Goal: Task Accomplishment & Management: Complete application form

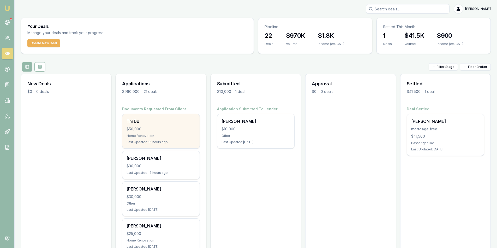
click at [166, 133] on div "Thi Do $50,000 Home Renovation Last Updated: 16 hours ago" at bounding box center [160, 131] width 77 height 34
click at [135, 133] on div "Thi Do $50,000 Home Renovation Last Updated: 16 hours ago" at bounding box center [160, 131] width 77 height 34
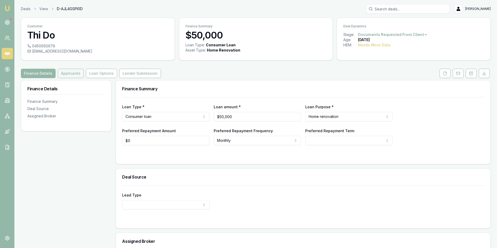
click at [66, 75] on button "Applicants" at bounding box center [71, 73] width 26 height 9
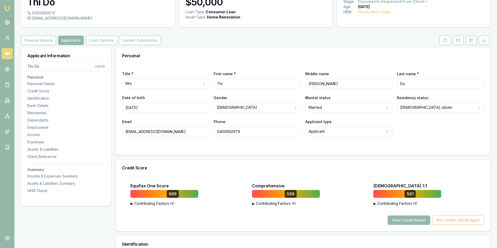
scroll to position [26, 0]
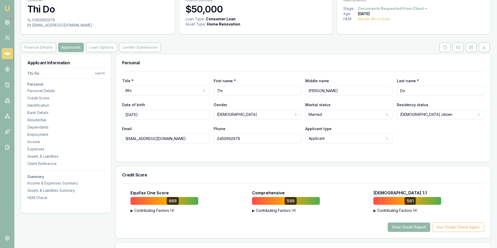
drag, startPoint x: 168, startPoint y: 138, endPoint x: 124, endPoint y: 139, distance: 44.3
click at [124, 139] on input "[EMAIL_ADDRESS][DOMAIN_NAME]" at bounding box center [165, 138] width 87 height 9
click at [229, 138] on input "0450692979" at bounding box center [257, 138] width 87 height 9
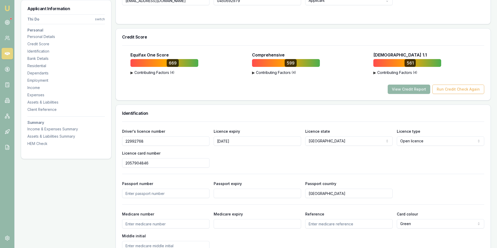
scroll to position [182, 0]
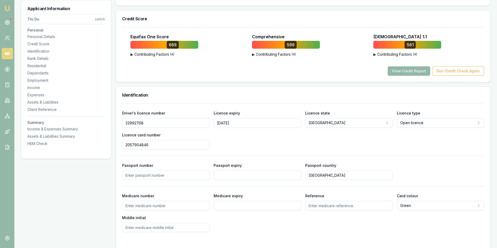
click at [130, 123] on input "22992768" at bounding box center [165, 122] width 87 height 9
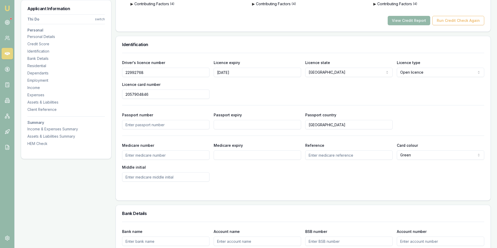
scroll to position [235, 0]
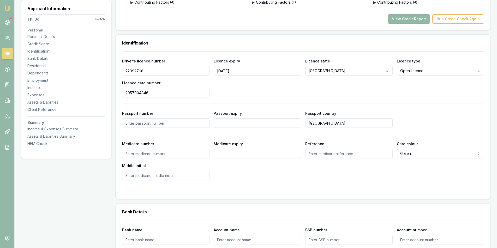
click at [135, 94] on input "2057904846" at bounding box center [165, 92] width 87 height 9
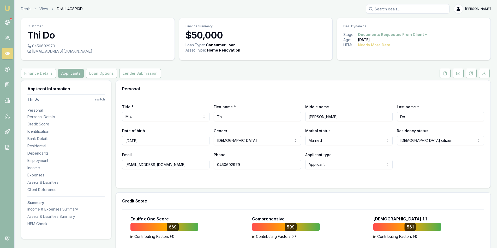
scroll to position [26, 0]
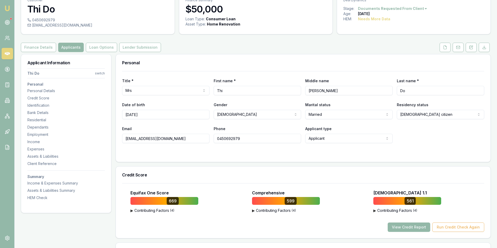
drag, startPoint x: 168, startPoint y: 138, endPoint x: 124, endPoint y: 138, distance: 44.1
click at [124, 138] on input "[EMAIL_ADDRESS][DOMAIN_NAME]" at bounding box center [165, 138] width 87 height 9
click at [226, 139] on input "0450692979" at bounding box center [257, 138] width 87 height 9
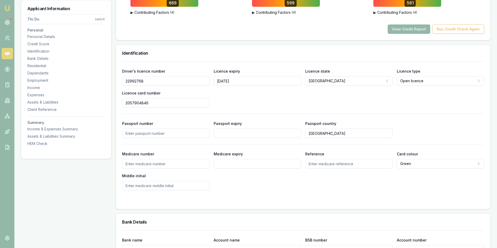
scroll to position [209, 0]
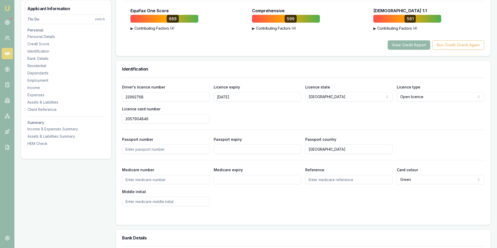
click at [135, 94] on input "22992768" at bounding box center [165, 96] width 87 height 9
click at [136, 121] on input "2057904846" at bounding box center [165, 118] width 87 height 9
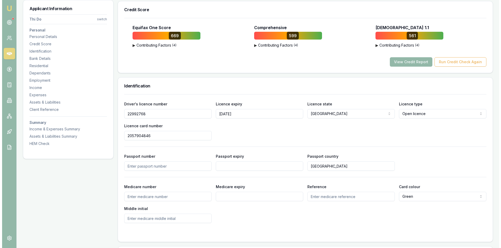
scroll to position [182, 0]
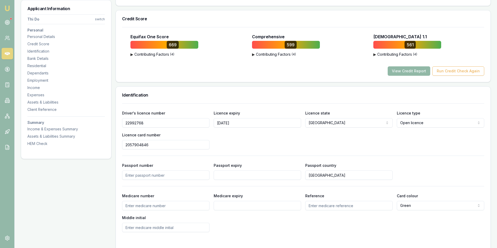
click at [409, 72] on button "View Credit Report" at bounding box center [408, 70] width 42 height 9
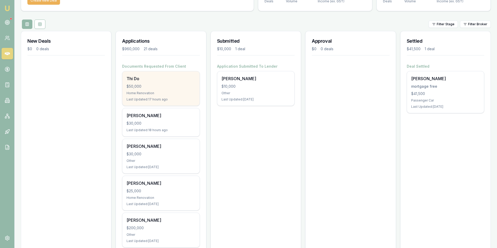
scroll to position [52, 0]
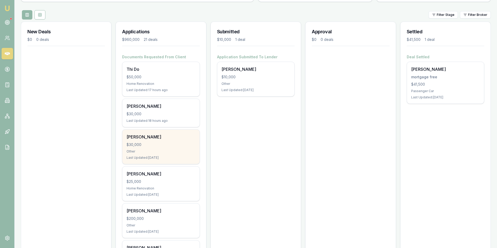
click at [152, 149] on div "huy pham $30,000 Other Last Updated: 1 day ago" at bounding box center [160, 147] width 77 height 34
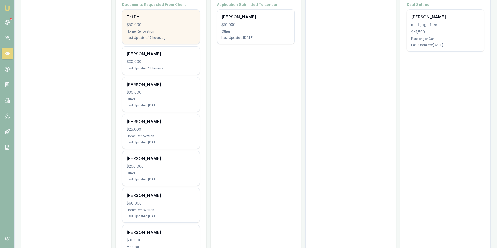
scroll to position [130, 0]
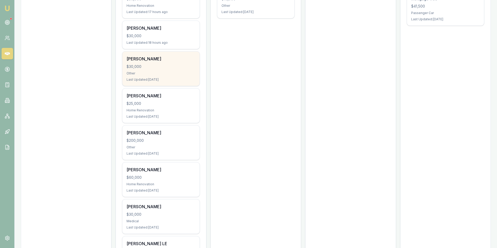
click at [149, 77] on div "huy pham $30,000 Other Last Updated: 1 day ago" at bounding box center [160, 69] width 77 height 34
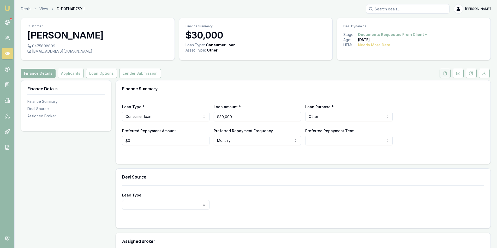
click at [447, 75] on button at bounding box center [444, 73] width 11 height 9
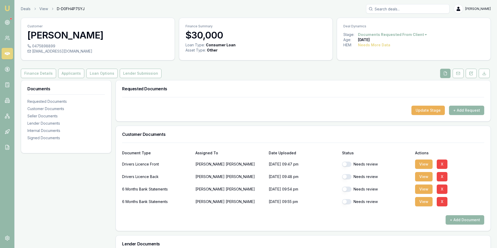
click at [350, 165] on button "button" at bounding box center [346, 164] width 9 height 5
checkbox input "true"
click at [346, 177] on button "button" at bounding box center [346, 176] width 9 height 5
checkbox input "true"
drag, startPoint x: 346, startPoint y: 189, endPoint x: 346, endPoint y: 197, distance: 8.1
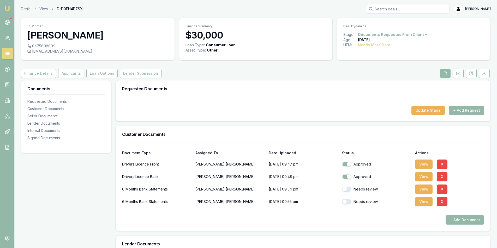
click at [346, 190] on button "button" at bounding box center [346, 189] width 9 height 5
checkbox input "true"
click at [349, 203] on button "button" at bounding box center [346, 201] width 9 height 5
checkbox input "true"
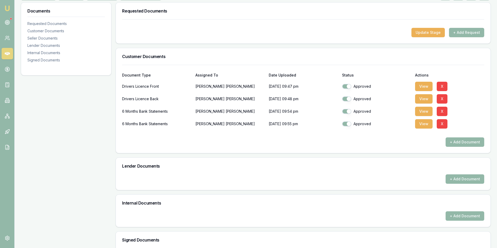
scroll to position [78, 0]
click at [416, 125] on button "View" at bounding box center [423, 123] width 17 height 9
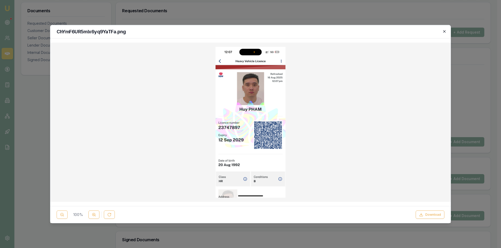
click at [444, 32] on icon "button" at bounding box center [444, 31] width 2 height 2
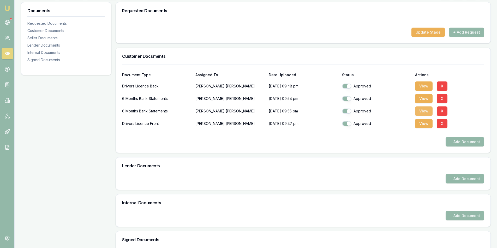
click at [416, 111] on button "View" at bounding box center [423, 111] width 17 height 9
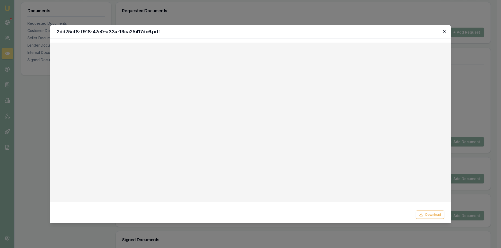
click at [444, 33] on icon "button" at bounding box center [444, 31] width 4 height 4
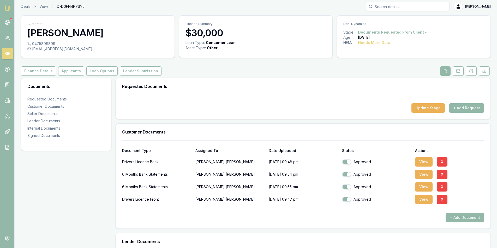
scroll to position [0, 0]
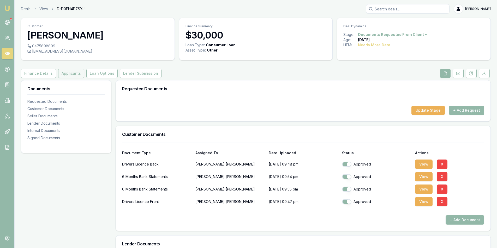
click at [66, 74] on button "Applicants" at bounding box center [71, 73] width 26 height 9
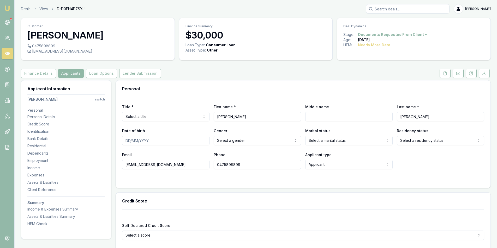
click at [66, 72] on button "Applicants" at bounding box center [71, 73] width 26 height 9
click at [445, 76] on button at bounding box center [444, 73] width 11 height 9
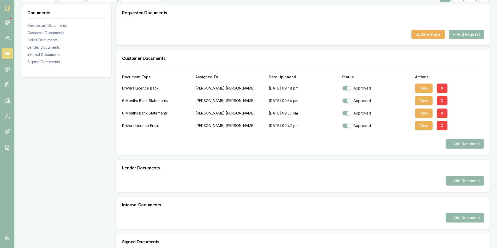
scroll to position [78, 0]
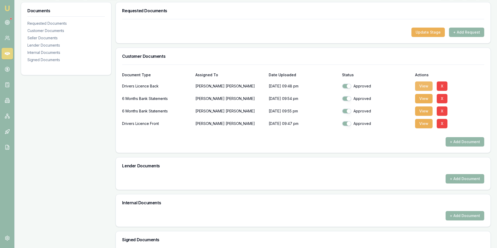
click at [426, 83] on button "View" at bounding box center [423, 86] width 17 height 9
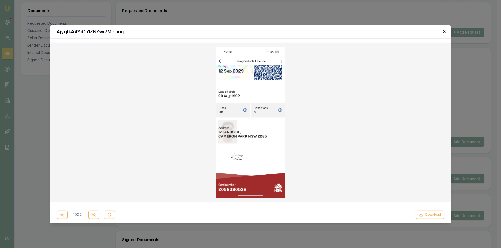
click at [445, 32] on icon "button" at bounding box center [444, 31] width 4 height 4
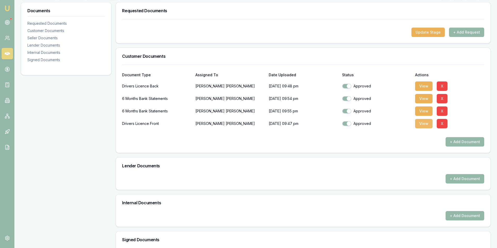
click at [425, 124] on button "View" at bounding box center [423, 123] width 17 height 9
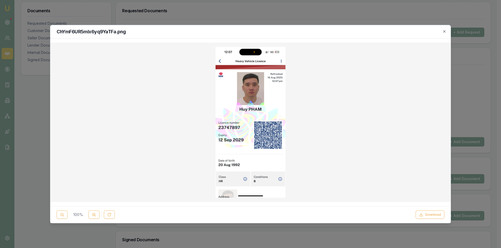
click at [302, 14] on div at bounding box center [250, 124] width 501 height 248
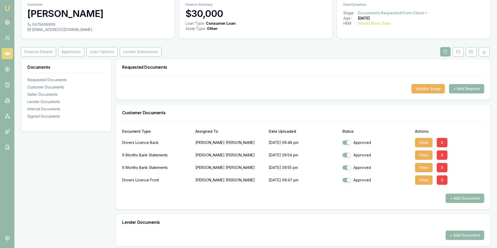
scroll to position [0, 0]
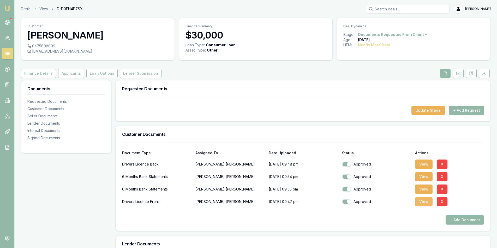
click at [421, 204] on button "View" at bounding box center [423, 201] width 17 height 9
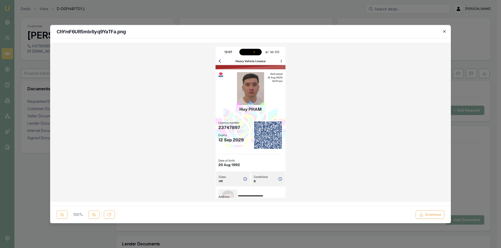
click at [444, 30] on icon "button" at bounding box center [444, 31] width 4 height 4
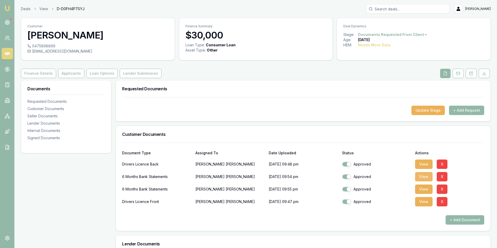
click at [423, 179] on button "View" at bounding box center [423, 176] width 17 height 9
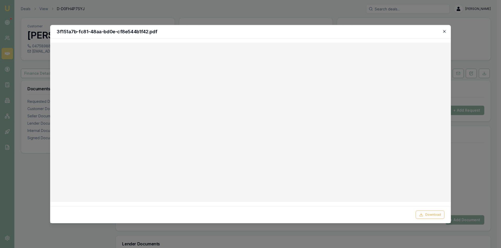
click at [443, 32] on icon "button" at bounding box center [444, 31] width 4 height 4
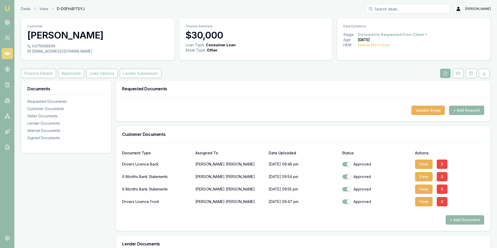
drag, startPoint x: 443, startPoint y: 75, endPoint x: 426, endPoint y: 90, distance: 22.7
click at [443, 74] on button at bounding box center [445, 73] width 10 height 9
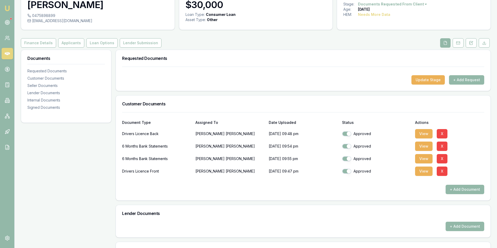
scroll to position [78, 0]
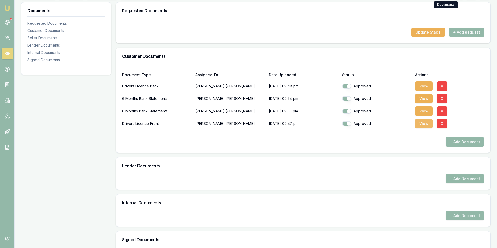
click at [423, 126] on button "View" at bounding box center [423, 123] width 17 height 9
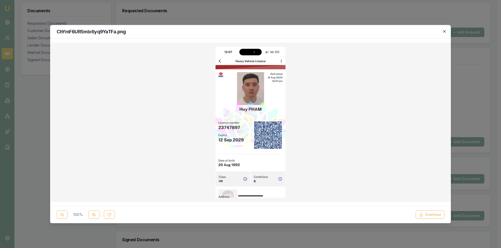
click at [443, 33] on icon "button" at bounding box center [444, 31] width 4 height 4
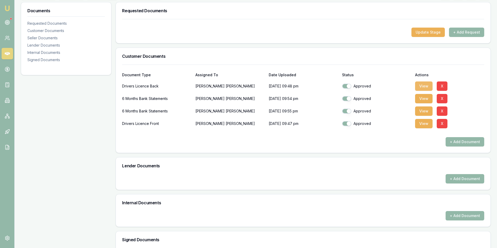
click at [426, 87] on button "View" at bounding box center [423, 86] width 17 height 9
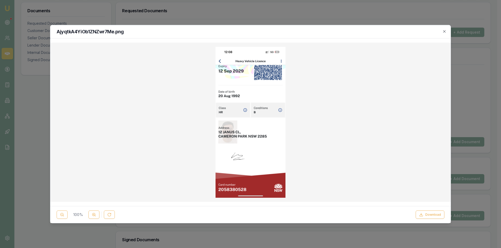
checkbox input "true"
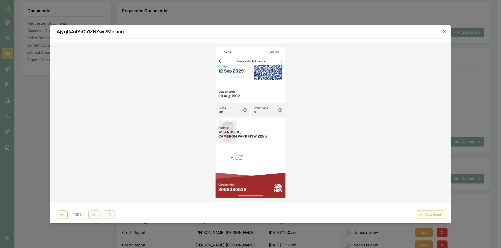
drag, startPoint x: 442, startPoint y: 30, endPoint x: 436, endPoint y: 31, distance: 6.0
click at [442, 30] on icon "button" at bounding box center [444, 31] width 4 height 4
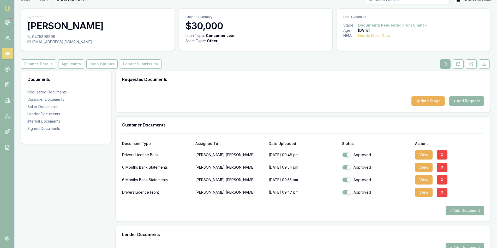
scroll to position [0, 0]
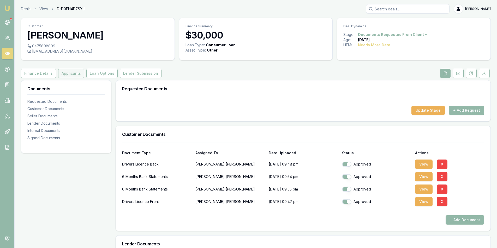
click at [71, 75] on button "Applicants" at bounding box center [71, 73] width 26 height 9
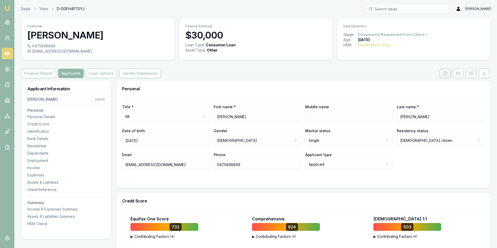
click at [445, 76] on button at bounding box center [444, 73] width 11 height 9
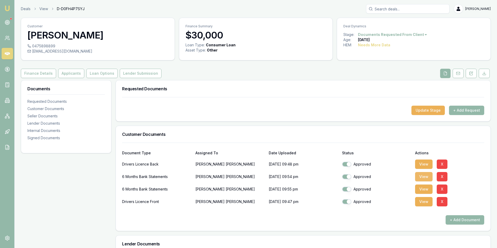
click at [420, 176] on button "View" at bounding box center [423, 176] width 17 height 9
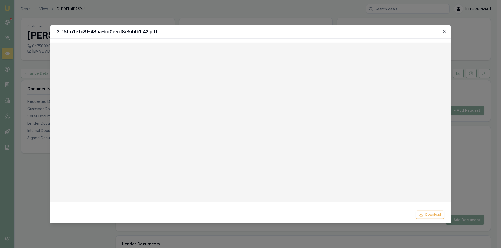
drag, startPoint x: 444, startPoint y: 31, endPoint x: 436, endPoint y: 28, distance: 8.7
click at [444, 31] on icon "button" at bounding box center [444, 31] width 4 height 4
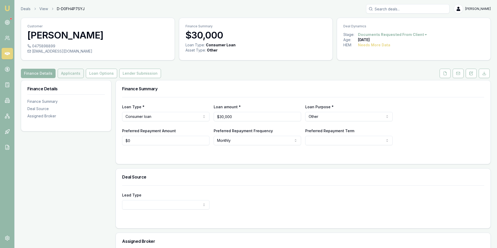
click at [72, 73] on button "Applicants" at bounding box center [71, 73] width 26 height 9
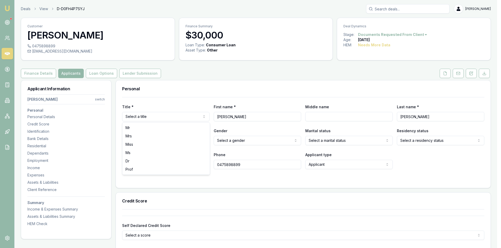
click at [173, 116] on html "Emu Broker Deals View D-D0FH4P7SYJ Steven Nguyen Toggle Menu Customer huy pham …" at bounding box center [250, 124] width 501 height 248
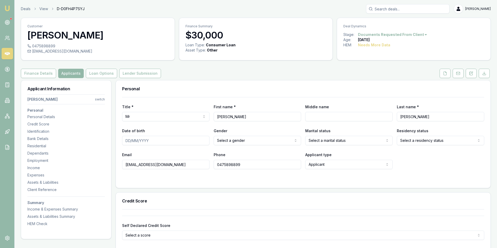
click at [252, 119] on input "huy" at bounding box center [257, 116] width 87 height 9
click at [325, 116] on input "Middle name" at bounding box center [348, 116] width 87 height 9
click at [124, 144] on input "Date of birth" at bounding box center [165, 140] width 87 height 9
click at [142, 142] on input "Date of birth" at bounding box center [165, 140] width 87 height 9
type input "20/81/992"
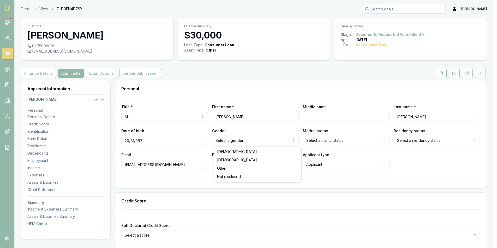
click at [238, 141] on html "Emu Broker Deals View D-D0FH4P7SYJ Steven Nguyen Toggle Menu Customer huy pham …" at bounding box center [248, 124] width 497 height 248
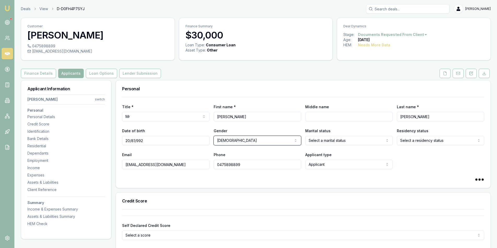
select select
click at [320, 142] on html "Emu Broker Deals View D-D0FH4P7SYJ Steven Nguyen Toggle Menu Customer huy pham …" at bounding box center [248, 124] width 497 height 248
click at [423, 142] on html "Emu Broker Deals View D-D0FH4P7SYJ Steven Nguyen Toggle Menu Customer huy pham …" at bounding box center [248, 124] width 497 height 248
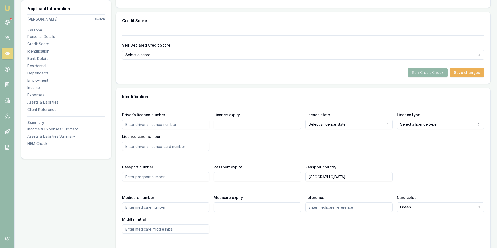
scroll to position [182, 0]
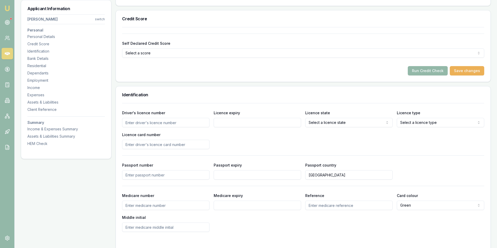
click at [152, 125] on input "Driver's licence number" at bounding box center [165, 122] width 87 height 9
type input "23747897"
click at [225, 123] on input "Licence expiry" at bounding box center [257, 122] width 87 height 9
type input "12/09/2029"
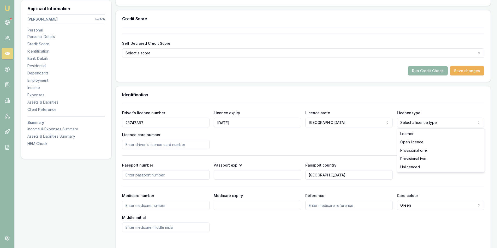
select select "OPEN_LICENCE"
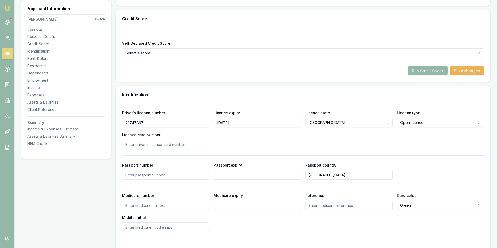
click at [133, 145] on input "Licence card number" at bounding box center [165, 144] width 87 height 9
click at [142, 145] on input "Licence card number" at bounding box center [165, 144] width 87 height 9
type input "2058380528"
click at [273, 144] on div "Driver's licence number 23747897 Licence expiry 12/09/2029 Licence state NSW NS…" at bounding box center [303, 130] width 362 height 40
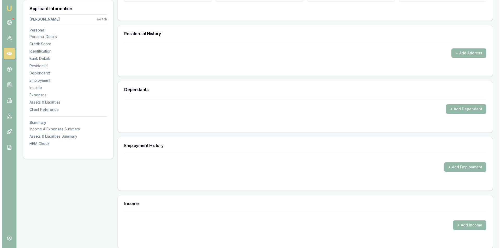
scroll to position [443, 0]
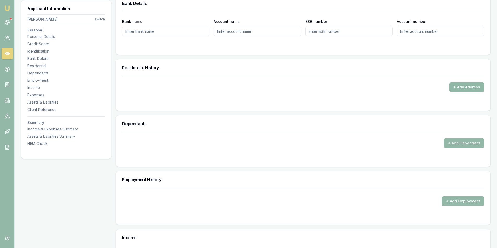
click at [472, 84] on button "+ Add Address" at bounding box center [466, 87] width 35 height 9
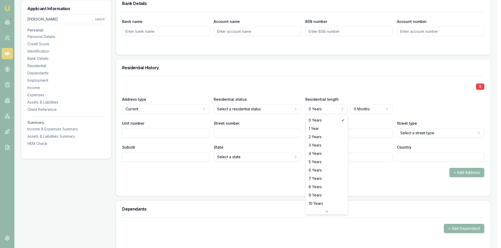
select select "3"
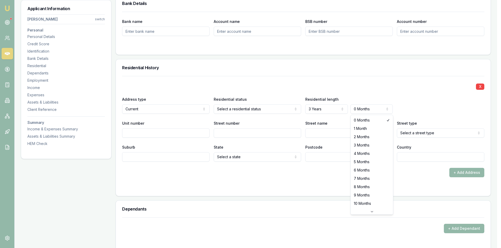
select select "2"
drag, startPoint x: 355, startPoint y: 136, endPoint x: 349, endPoint y: 136, distance: 6.0
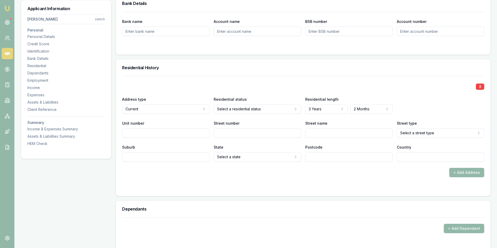
click at [163, 136] on input "Unit number" at bounding box center [165, 133] width 87 height 9
click at [242, 131] on input "Street number" at bounding box center [257, 133] width 87 height 9
type input "12 janus cl cameron park nsw"
drag, startPoint x: 272, startPoint y: 133, endPoint x: 163, endPoint y: 136, distance: 108.8
click at [163, 136] on div "Unit number Street number 12 janus cl cameron park nsw Street name Street type …" at bounding box center [303, 129] width 362 height 18
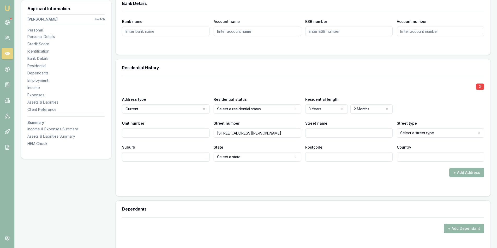
drag, startPoint x: 221, startPoint y: 134, endPoint x: 283, endPoint y: 134, distance: 62.3
click at [283, 134] on input "12 janus cl cameron park nsw" at bounding box center [257, 133] width 87 height 9
type input "12"
click at [320, 135] on input "Street name" at bounding box center [348, 133] width 87 height 9
click at [352, 135] on input "JANUS" at bounding box center [348, 133] width 87 height 9
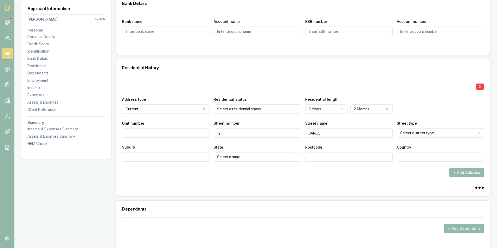
type input "JANUS"
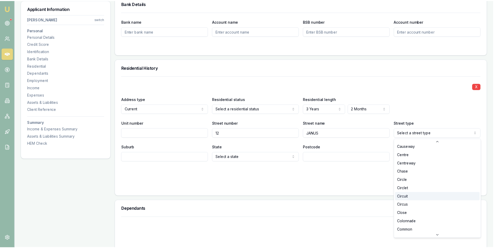
scroll to position [203, 0]
select select "Close"
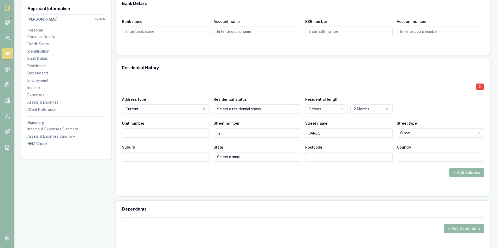
click at [142, 158] on input "Suburb" at bounding box center [165, 157] width 87 height 9
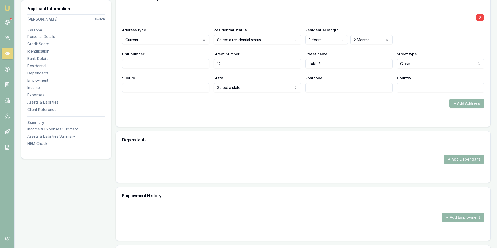
scroll to position [504, 0]
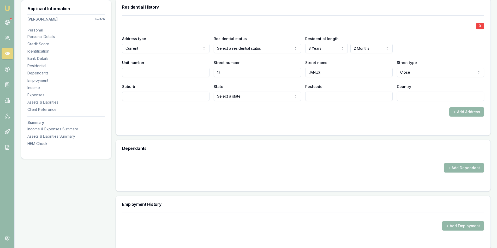
click at [148, 96] on input "Suburb" at bounding box center [165, 96] width 87 height 9
type input "c"
type input "CAMERON PARK"
click at [315, 99] on input "Postcode" at bounding box center [348, 96] width 87 height 9
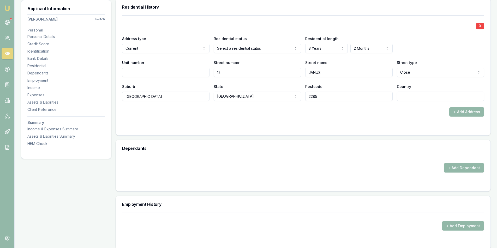
type input "2285"
click at [408, 96] on input "Country" at bounding box center [440, 96] width 87 height 9
type input "AU"
click at [405, 120] on form "X Address type Current Current Previous Residential status Select a residential…" at bounding box center [303, 72] width 362 height 114
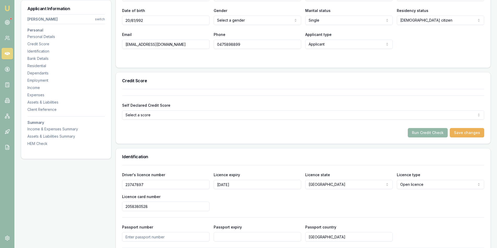
scroll to position [130, 0]
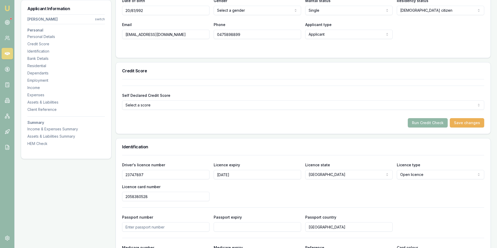
click at [432, 126] on button "Run Credit Check" at bounding box center [427, 122] width 40 height 9
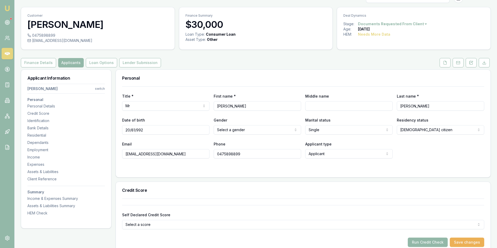
scroll to position [0, 0]
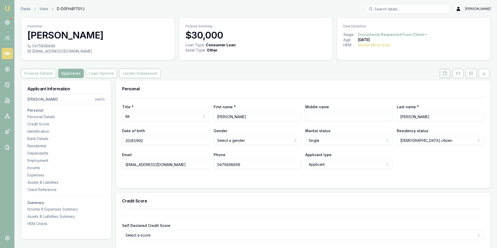
click at [444, 74] on icon at bounding box center [445, 73] width 4 height 4
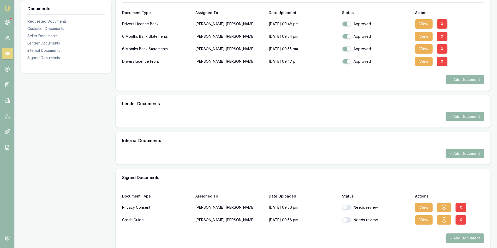
scroll to position [146, 0]
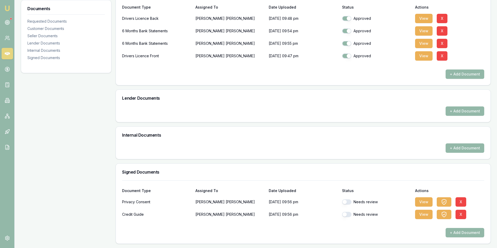
click at [348, 203] on button "button" at bounding box center [346, 202] width 9 height 5
checkbox input "true"
click at [348, 216] on button "button" at bounding box center [346, 214] width 9 height 5
checkbox input "true"
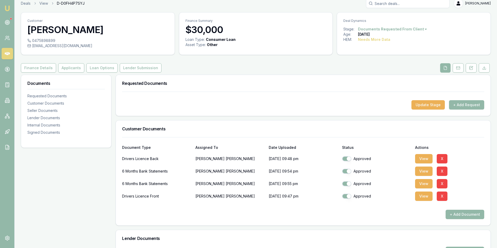
scroll to position [0, 0]
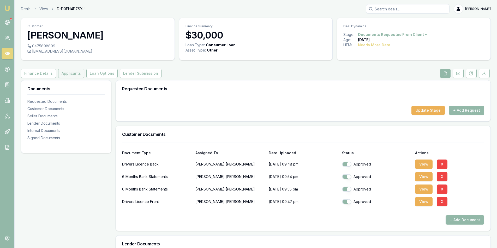
click at [64, 72] on button "Applicants" at bounding box center [71, 73] width 26 height 9
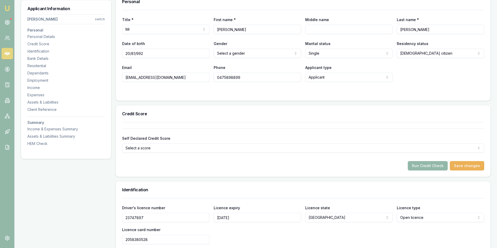
scroll to position [78, 0]
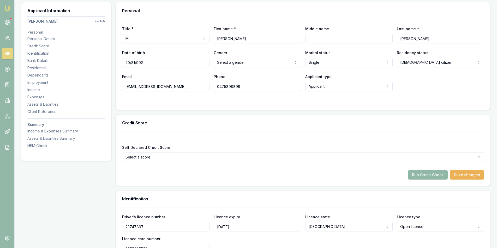
click at [427, 172] on button "Run Credit Check" at bounding box center [427, 174] width 40 height 9
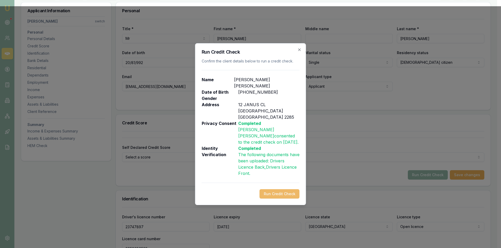
click at [275, 190] on button "Run Credit Check" at bounding box center [279, 194] width 40 height 9
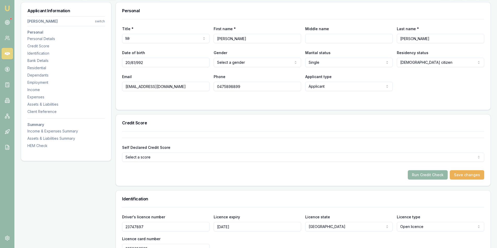
click at [231, 65] on html "Emu Broker Deals View D-D0FH4P7SYJ Steven Nguyen Toggle Menu Customer huy pham …" at bounding box center [248, 46] width 497 height 248
click at [427, 177] on button "Run Credit Check" at bounding box center [427, 174] width 40 height 9
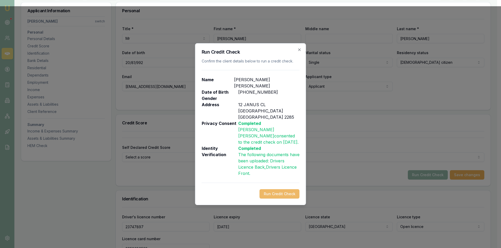
click at [279, 190] on button "Run Credit Check" at bounding box center [279, 194] width 40 height 9
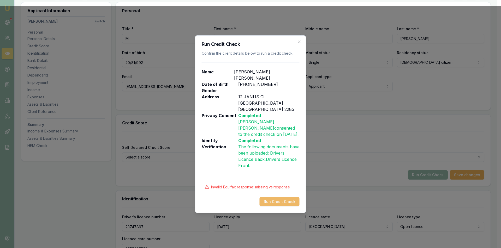
click at [274, 197] on button "Run Credit Check" at bounding box center [279, 201] width 40 height 9
click at [300, 44] on icon "button" at bounding box center [299, 42] width 4 height 4
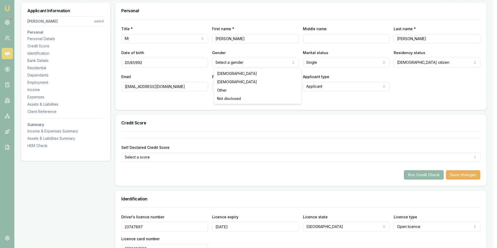
click at [263, 64] on html "Emu Broker Deals View D-D0FH4P7SYJ Steven Nguyen Toggle Menu Customer huy pham …" at bounding box center [248, 46] width 497 height 248
select select "MALE"
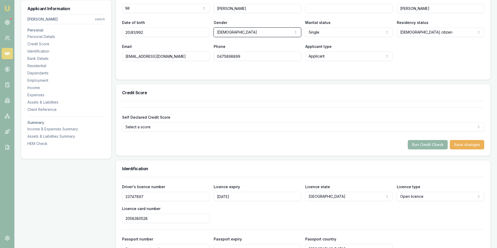
scroll to position [104, 0]
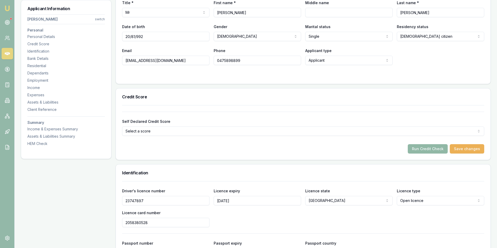
click at [420, 149] on button "Run Credit Check" at bounding box center [427, 148] width 40 height 9
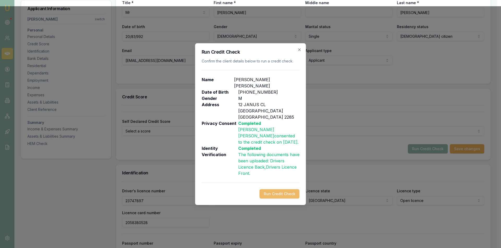
click at [277, 190] on button "Run Credit Check" at bounding box center [279, 194] width 40 height 9
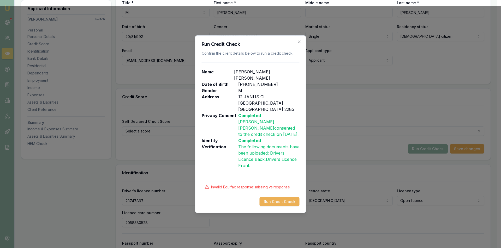
click at [299, 44] on icon "button" at bounding box center [299, 42] width 4 height 4
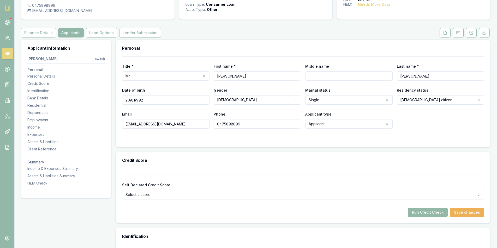
scroll to position [26, 0]
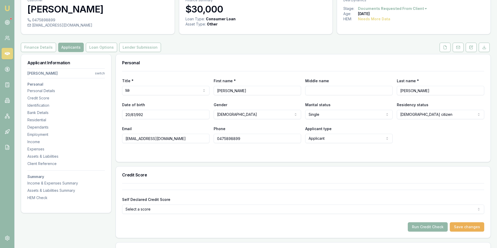
click at [147, 114] on input "20/81/992" at bounding box center [165, 114] width 87 height 9
type input "2"
type input "20/08/1992"
click at [421, 230] on button "Run Credit Check" at bounding box center [427, 227] width 40 height 9
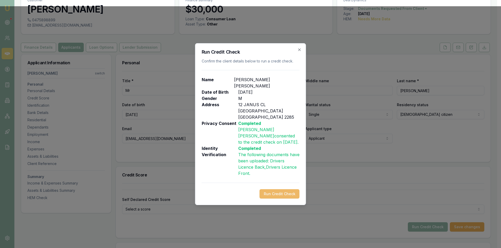
click at [269, 190] on button "Run Credit Check" at bounding box center [279, 194] width 40 height 9
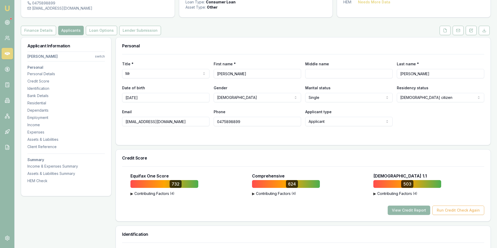
scroll to position [52, 0]
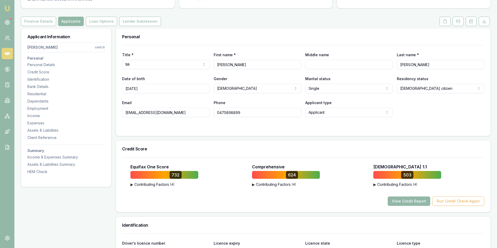
drag, startPoint x: 418, startPoint y: 203, endPoint x: 382, endPoint y: 200, distance: 35.9
click at [417, 203] on button "View Credit Report" at bounding box center [408, 201] width 42 height 9
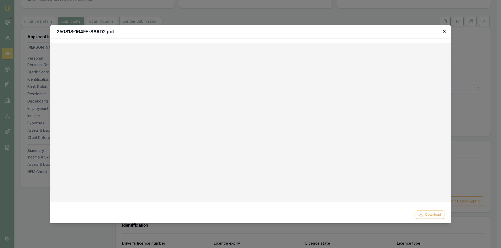
click at [444, 31] on icon "button" at bounding box center [444, 31] width 2 height 2
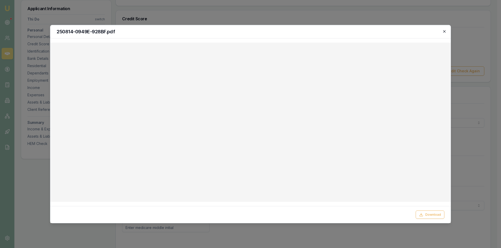
click at [446, 30] on icon "button" at bounding box center [444, 31] width 4 height 4
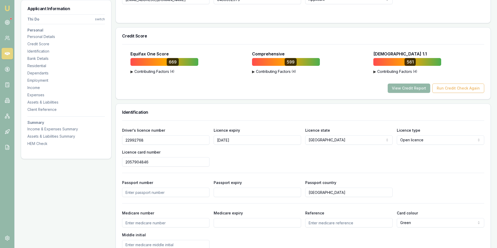
scroll to position [130, 0]
